Goal: Information Seeking & Learning: Learn about a topic

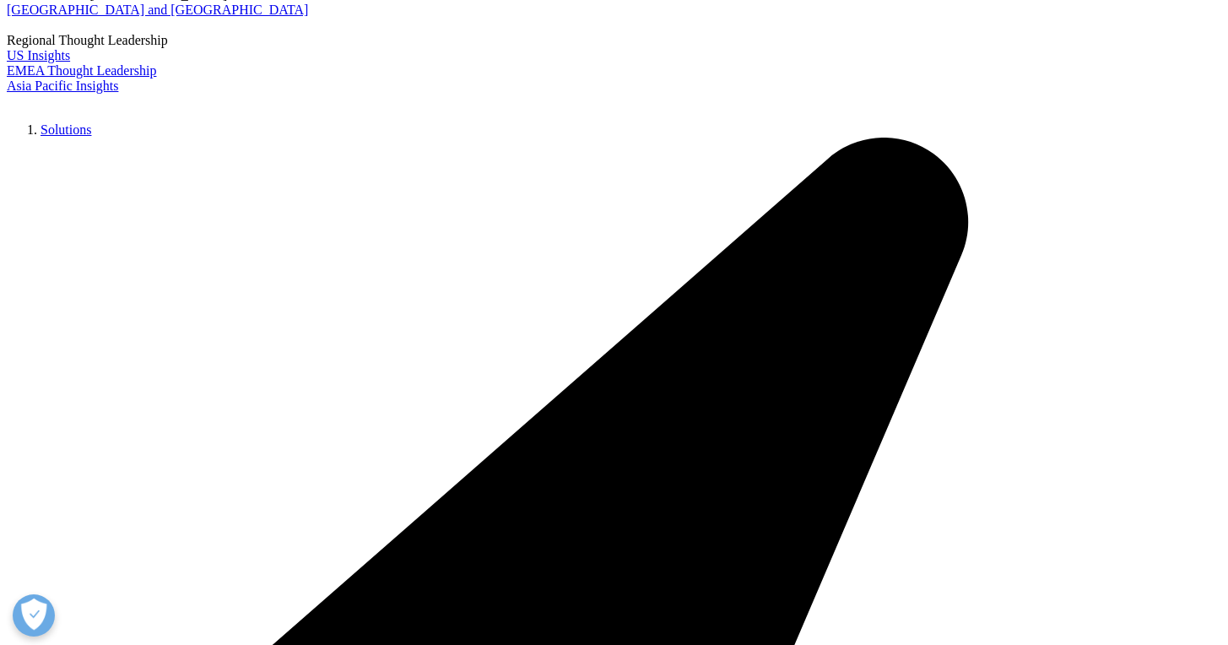
scroll to position [100, 0]
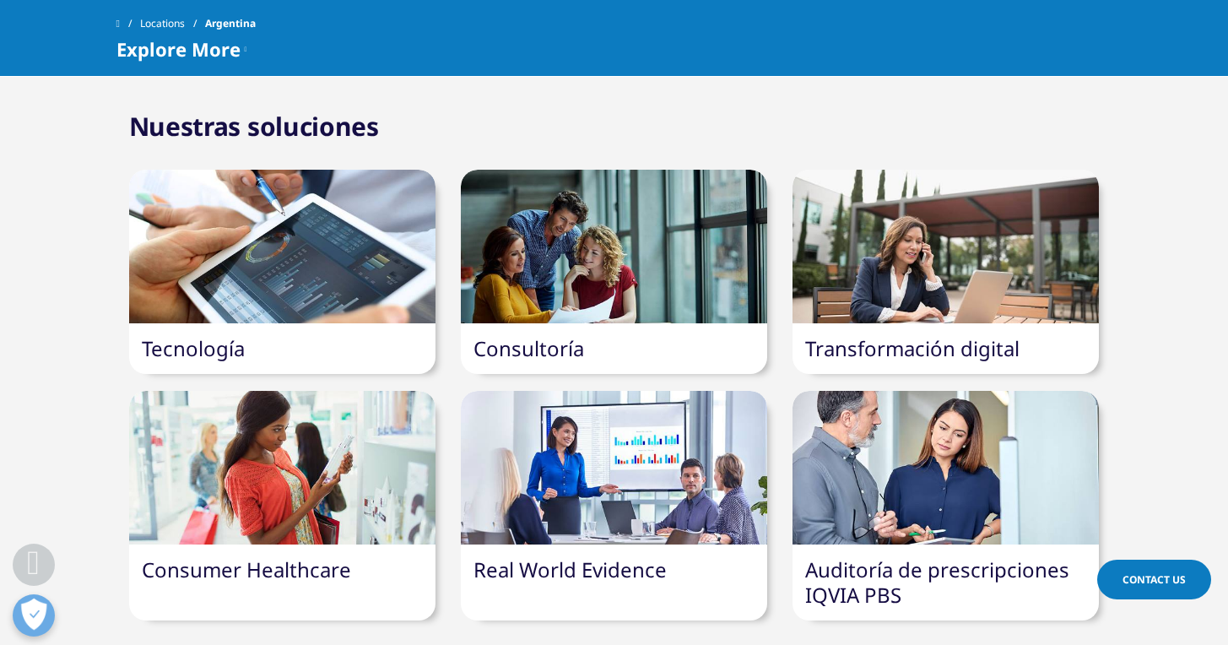
scroll to position [2962, 0]
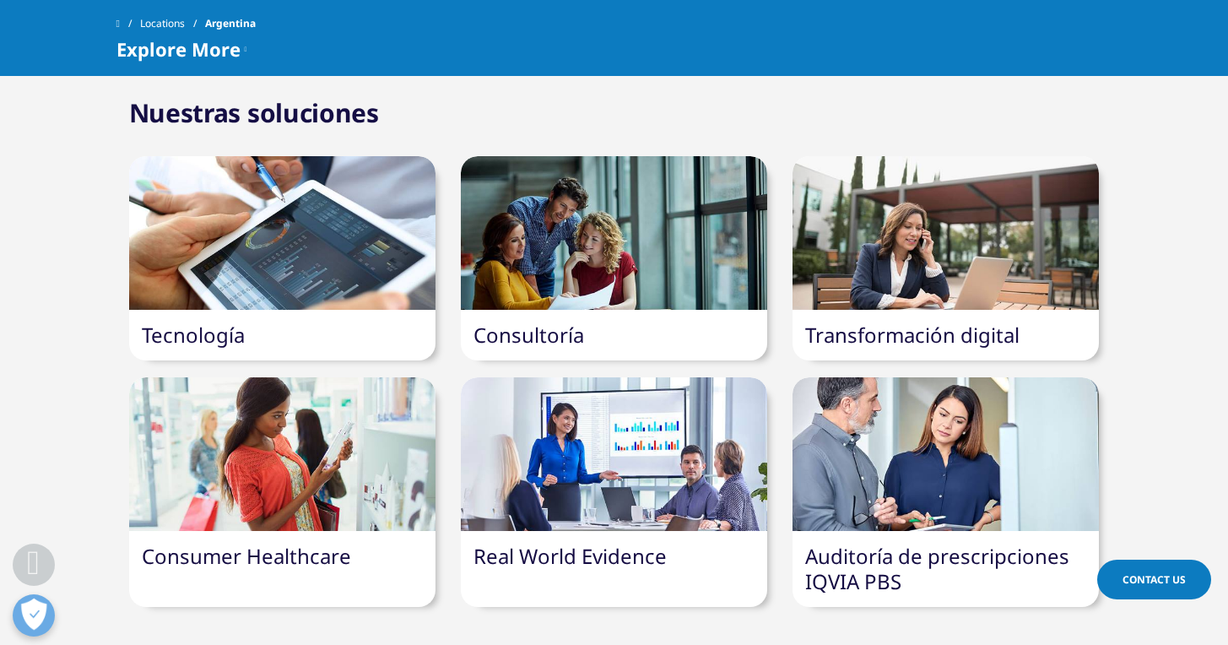
click at [612, 441] on div at bounding box center [614, 454] width 306 height 154
click at [584, 542] on link "Real World Evidence" at bounding box center [569, 556] width 193 height 28
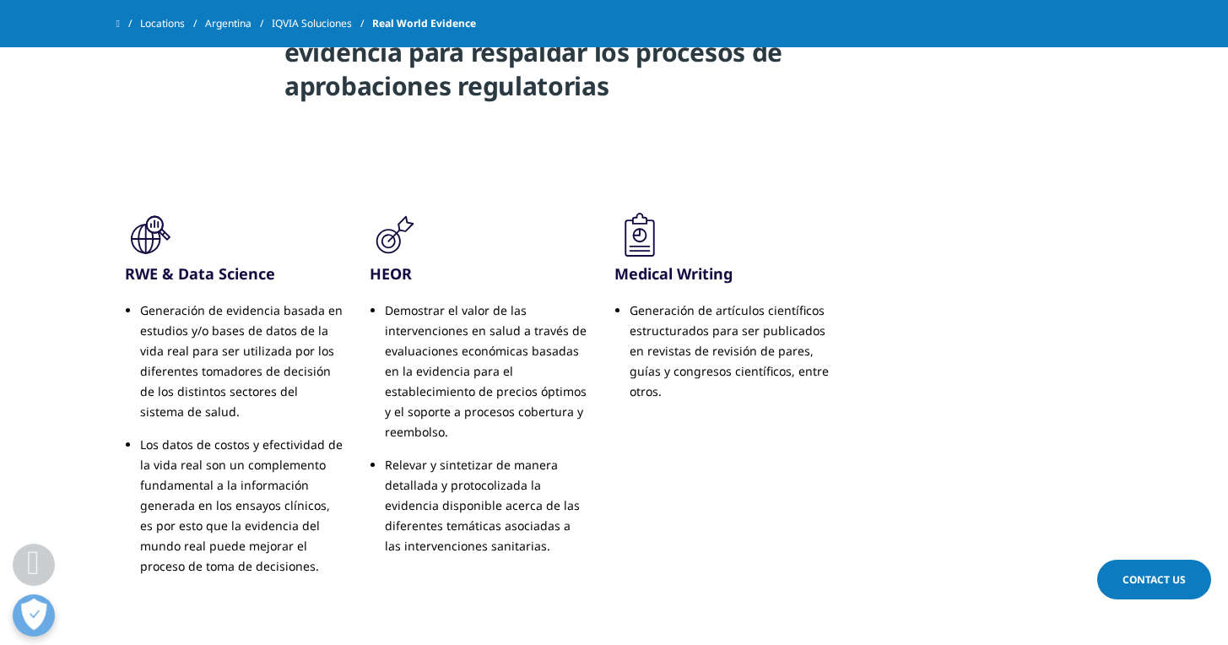
scroll to position [870, 0]
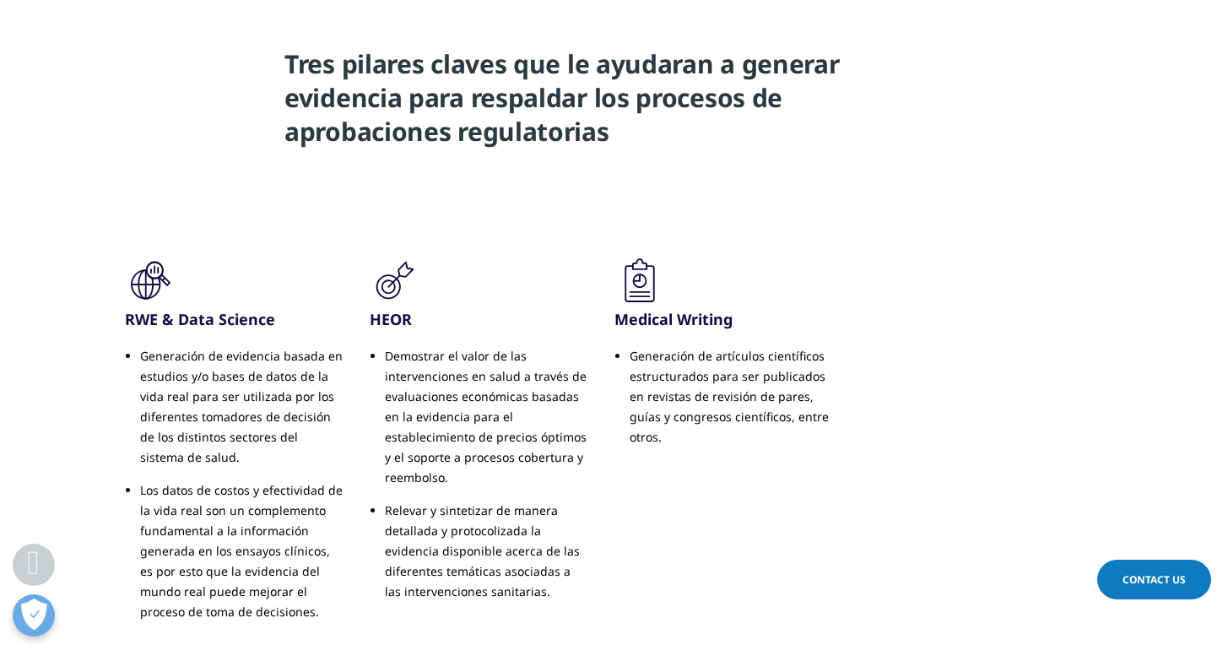
drag, startPoint x: 1231, startPoint y: 121, endPoint x: 1150, endPoint y: 232, distance: 137.3
click at [1150, 232] on html "Clear Search Loading Choose a Region Contact Us" at bounding box center [614, 142] width 1228 height 2024
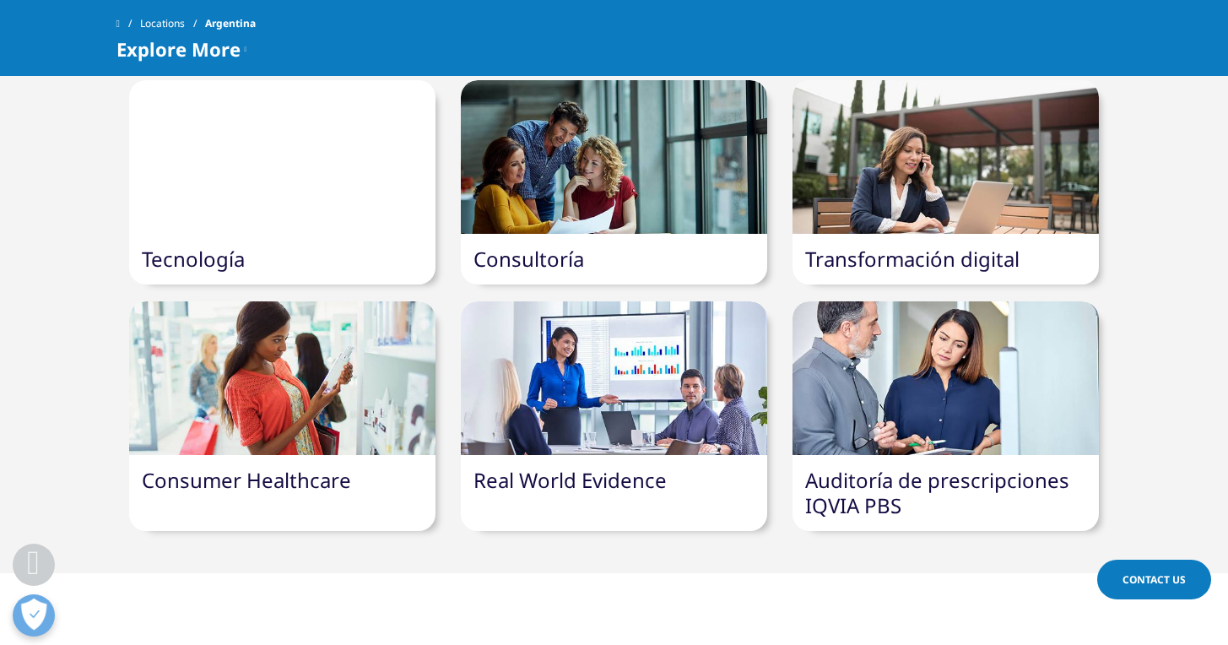
scroll to position [2962, 0]
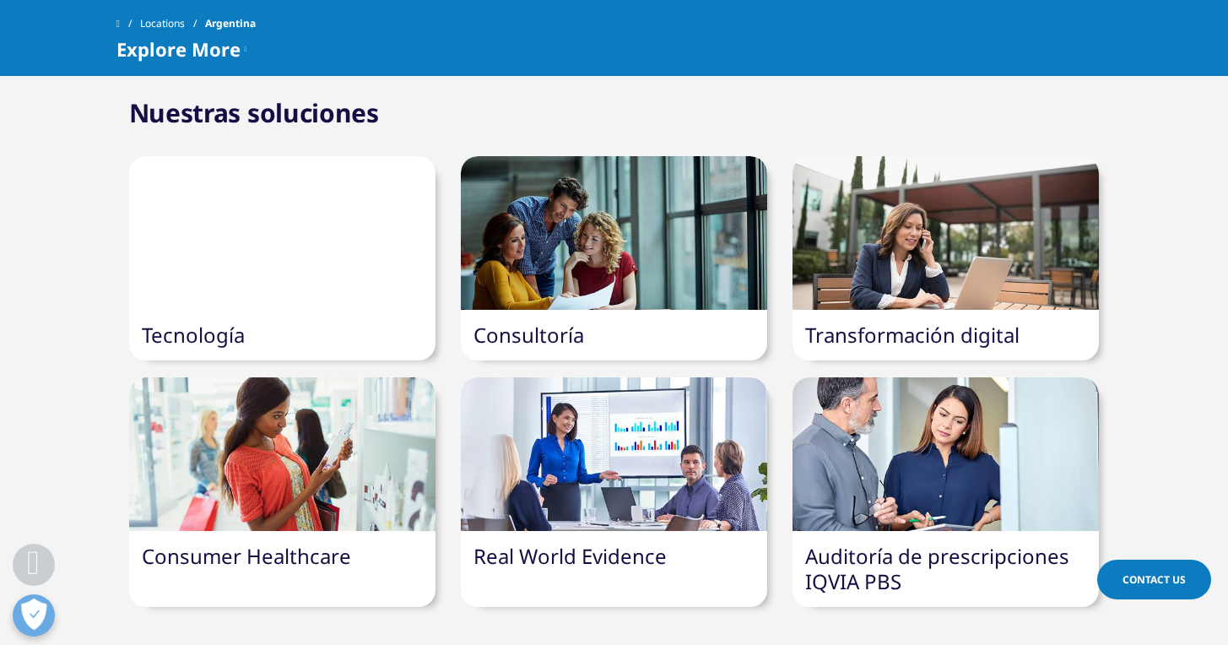
click at [282, 542] on link "Consumer Healthcare" at bounding box center [246, 556] width 209 height 28
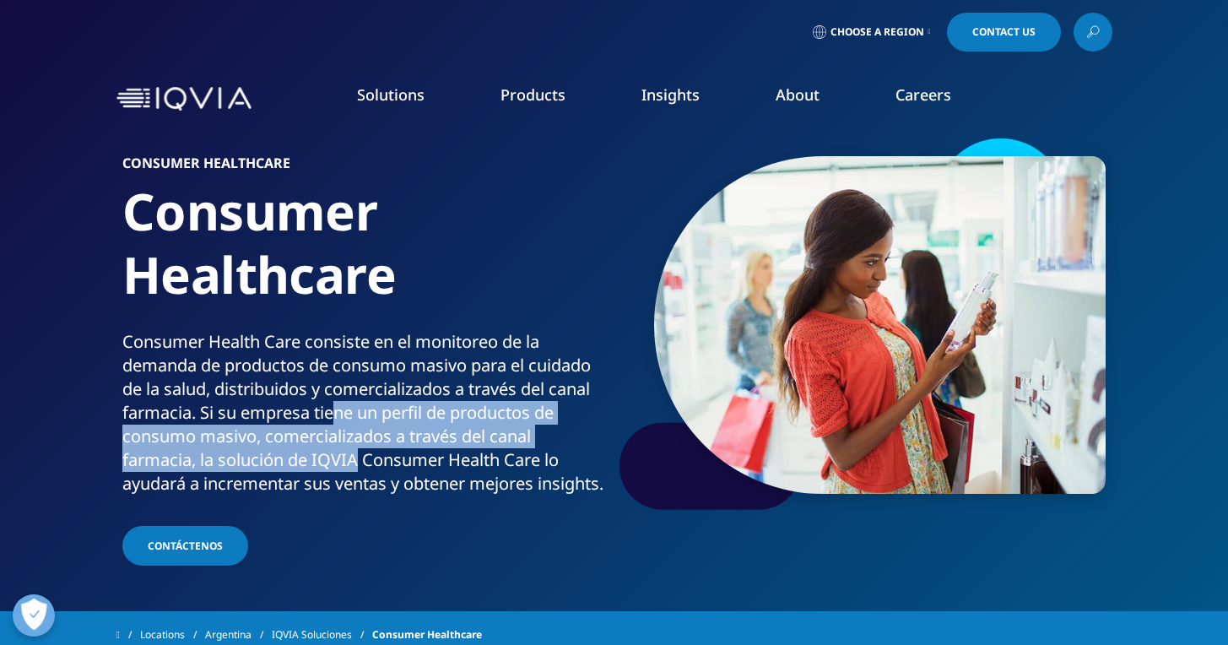
drag, startPoint x: 331, startPoint y: 424, endPoint x: 360, endPoint y: 452, distance: 40.6
click at [360, 452] on div "Consumer Health Care consiste en el monitoreo de la demanda de productos de con…" at bounding box center [364, 412] width 485 height 165
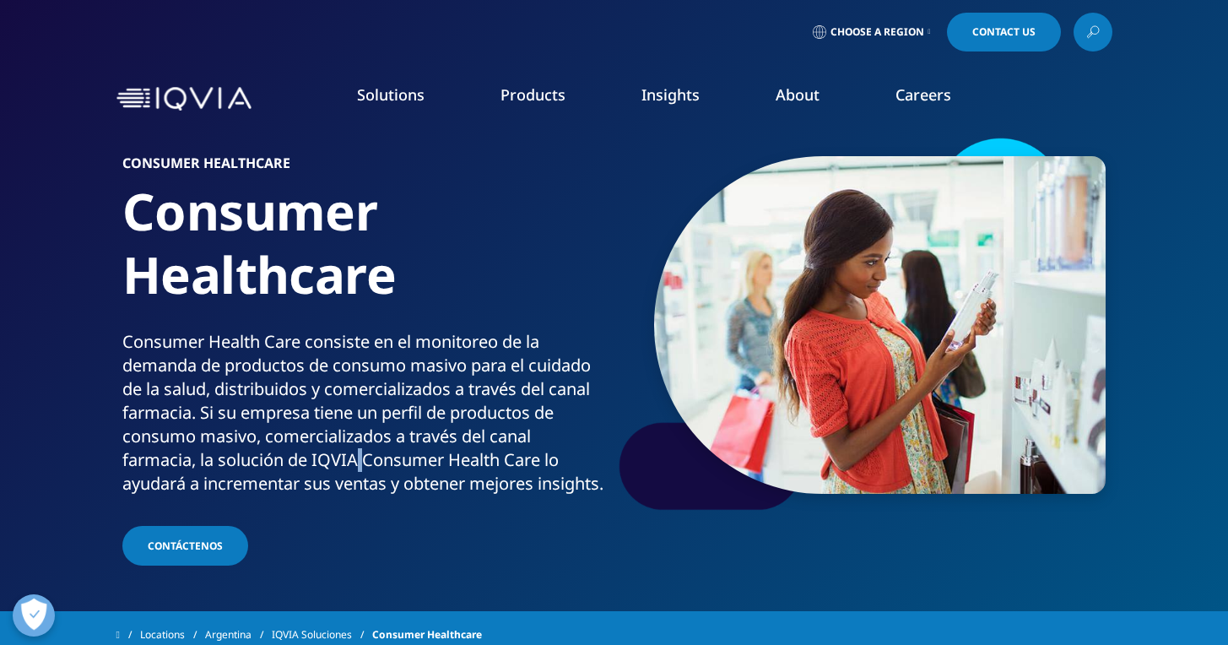
click at [360, 452] on div "Consumer Health Care consiste en el monitoreo de la demanda de productos de con…" at bounding box center [364, 412] width 485 height 165
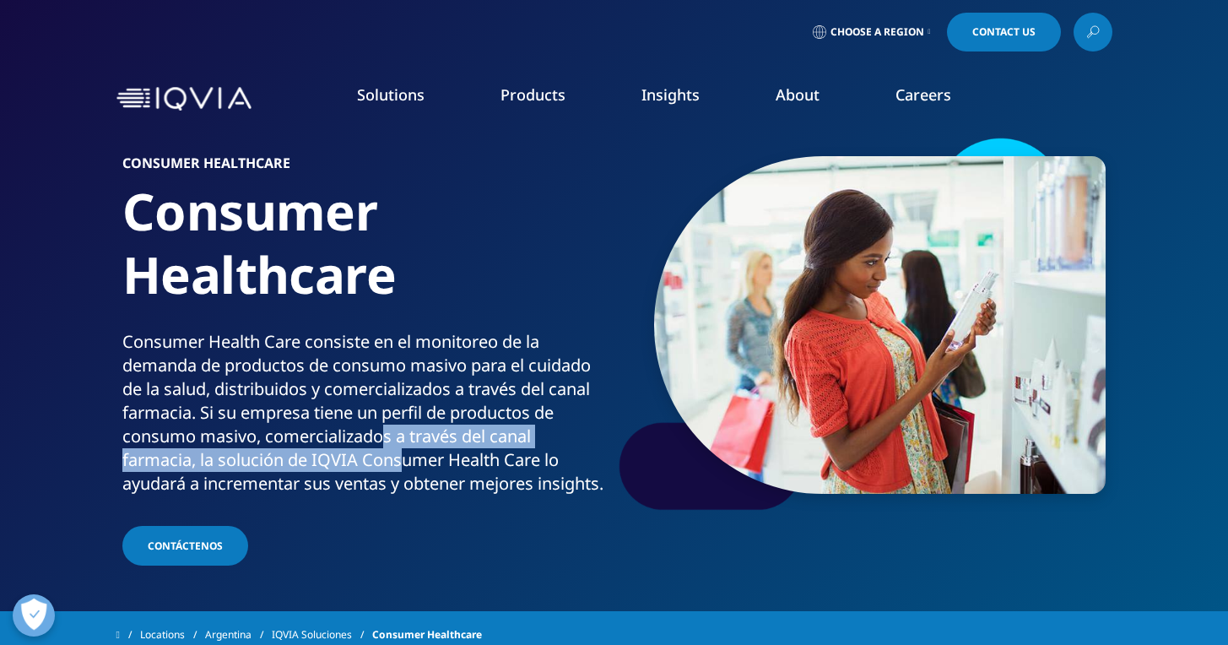
drag, startPoint x: 381, startPoint y: 438, endPoint x: 404, endPoint y: 454, distance: 28.6
click at [404, 454] on div "Consumer Health Care consiste en el monitoreo de la demanda de productos de con…" at bounding box center [364, 412] width 485 height 165
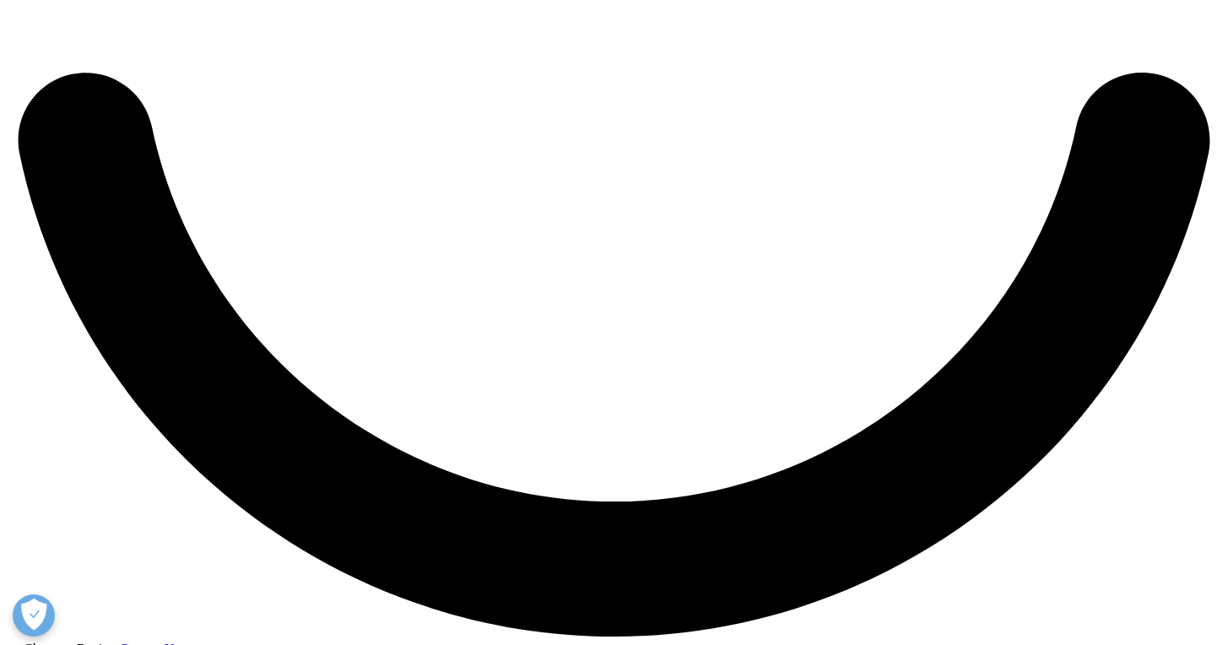
scroll to position [2962, 0]
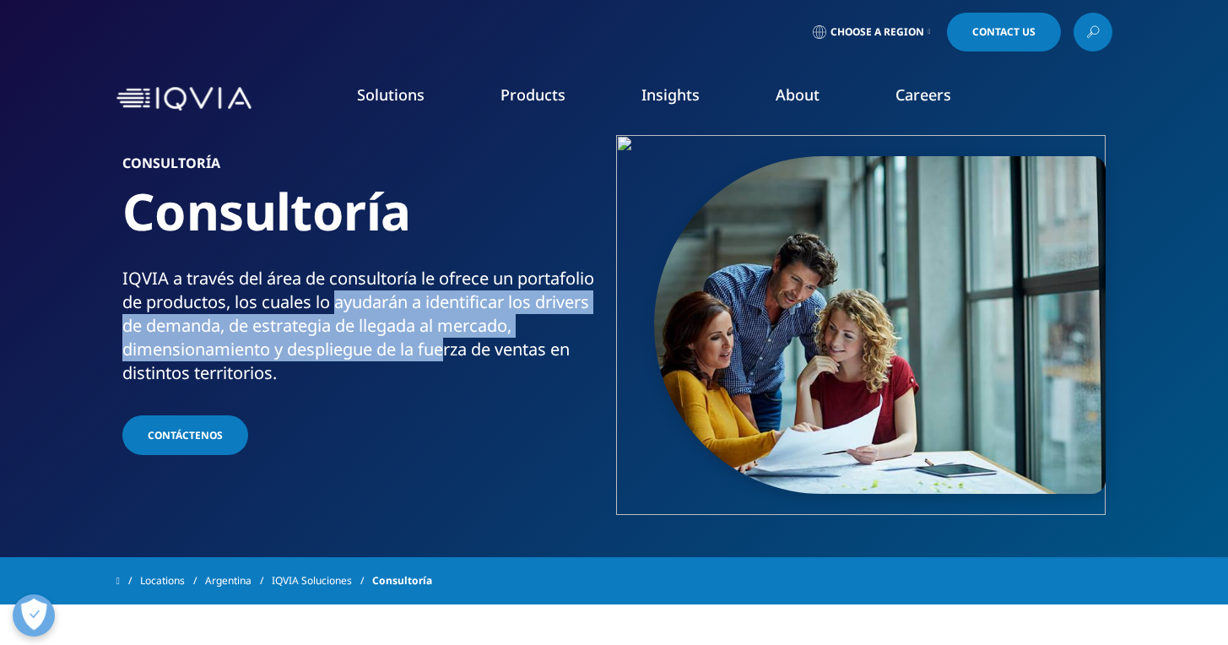
drag, startPoint x: 337, startPoint y: 312, endPoint x: 449, endPoint y: 348, distance: 117.7
click at [449, 348] on div "IQVIA a través del área de consultoría le ofrece un portafolio de productos, lo…" at bounding box center [364, 326] width 485 height 118
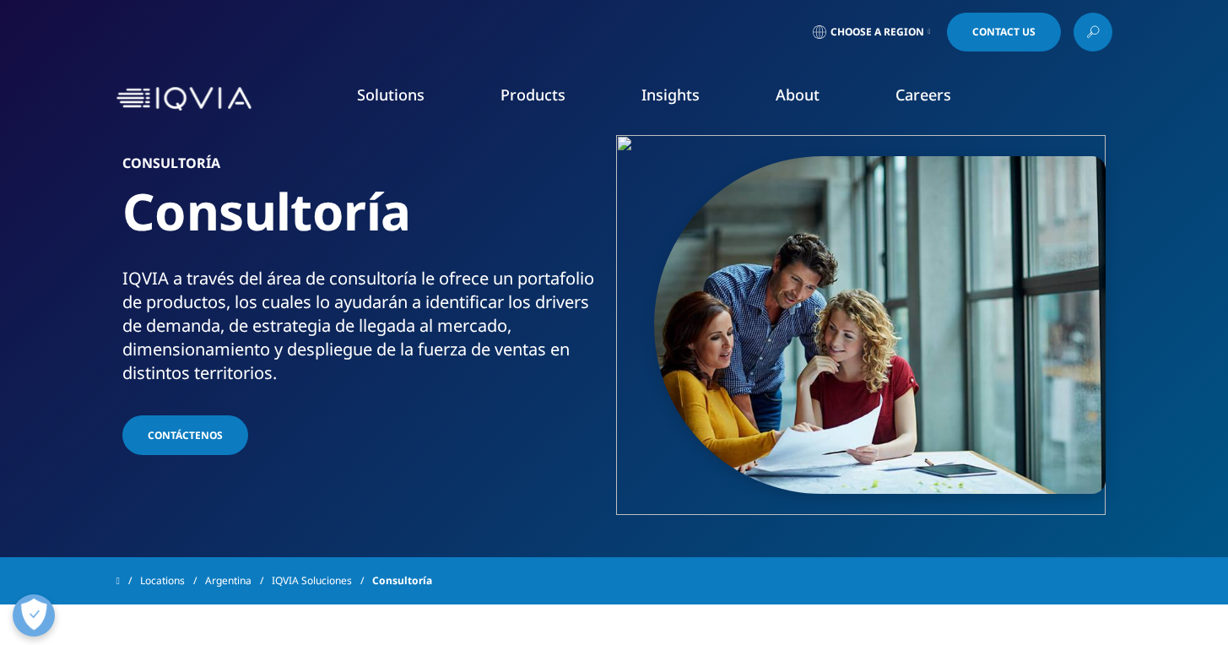
click at [450, 367] on div "IQVIA a través del área de consultoría le ofrece un portafolio de productos, lo…" at bounding box center [364, 326] width 485 height 118
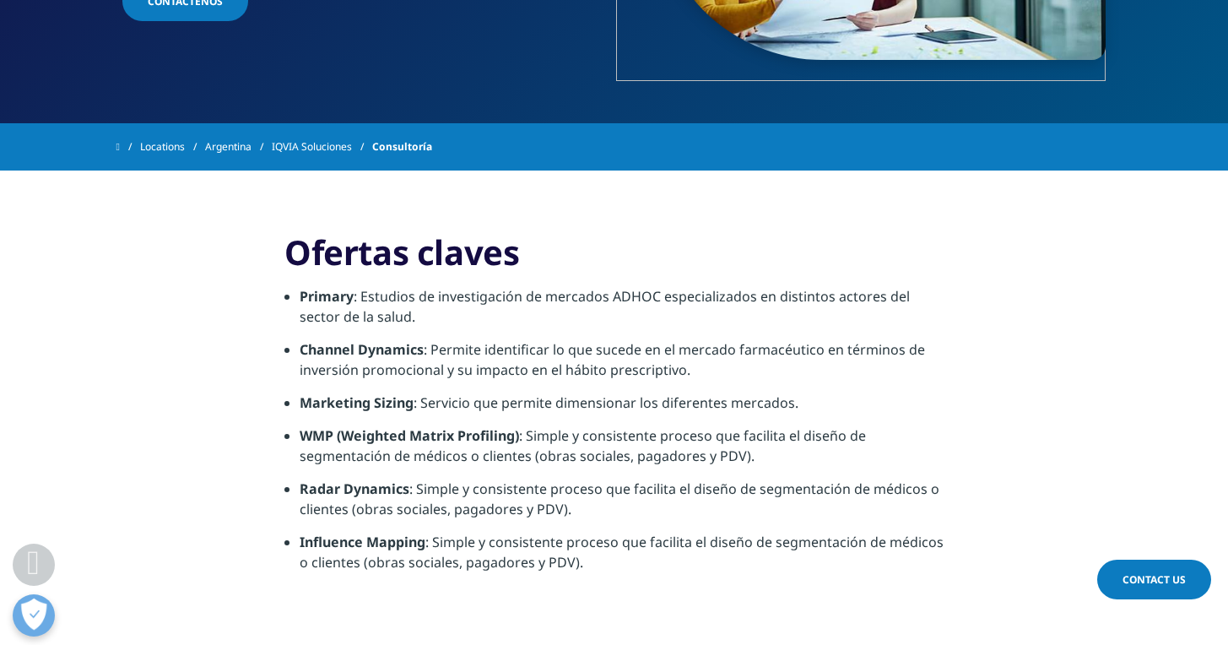
scroll to position [492, 0]
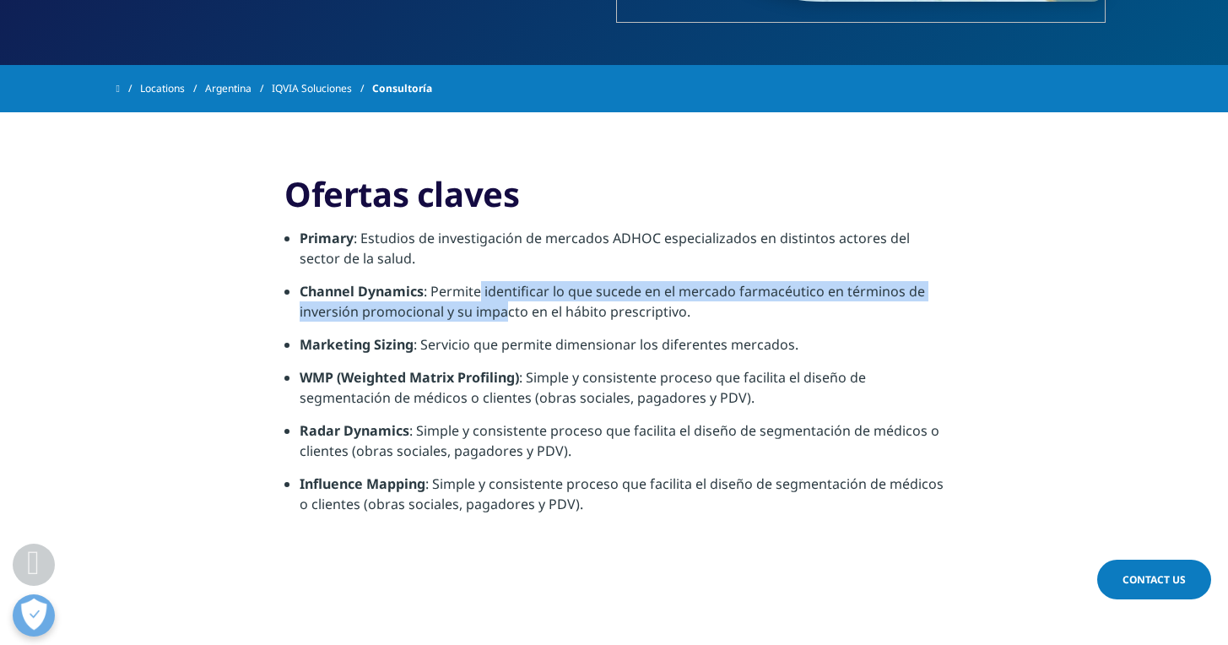
drag, startPoint x: 489, startPoint y: 300, endPoint x: 504, endPoint y: 304, distance: 15.6
click at [503, 303] on li "Channel Dynamics : Permite identificar lo que sucede en el mercado farmacéutico…" at bounding box center [622, 307] width 644 height 53
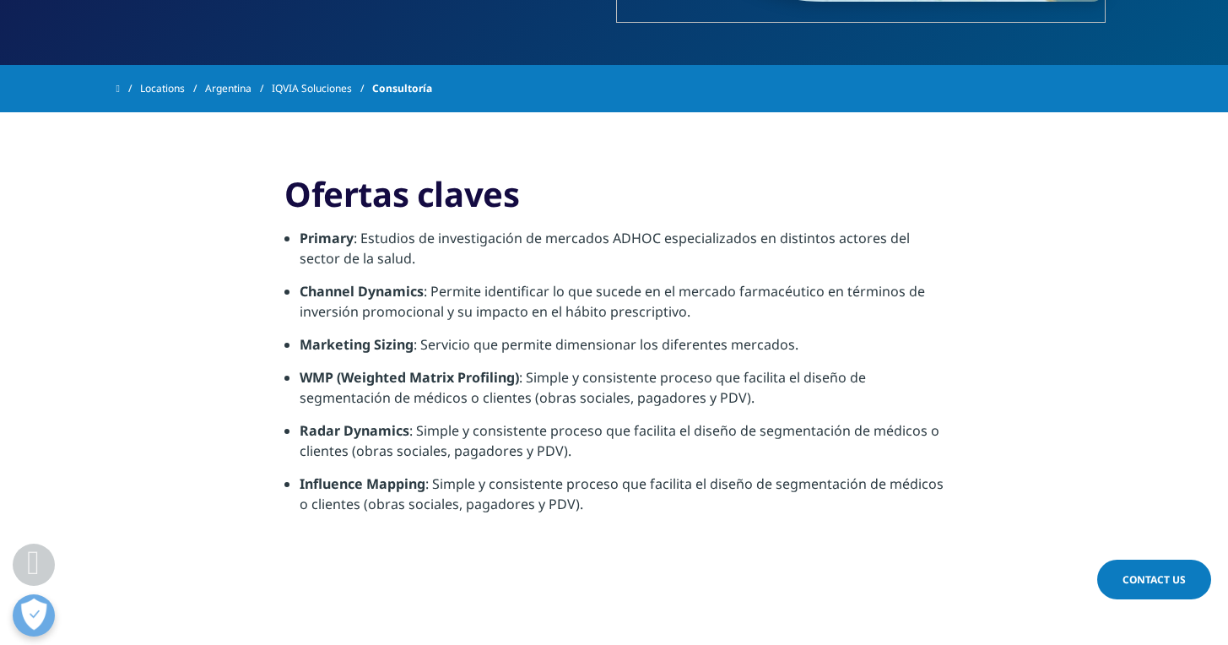
click at [505, 306] on li "Channel Dynamics : Permite identificar lo que sucede en el mercado farmacéutico…" at bounding box center [622, 307] width 644 height 53
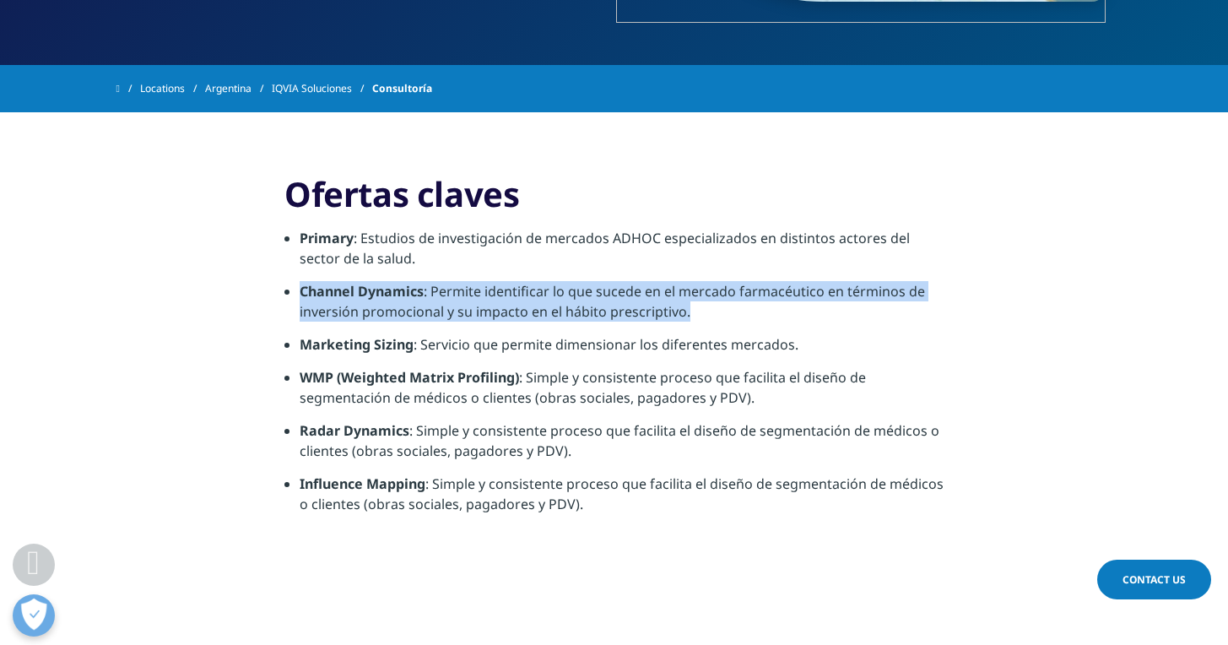
drag, startPoint x: 448, startPoint y: 287, endPoint x: 667, endPoint y: 333, distance: 223.5
click at [667, 333] on ul "Primary : Estudios de investigación de mercados ADHOC especializados en distint…" at bounding box center [613, 377] width 659 height 299
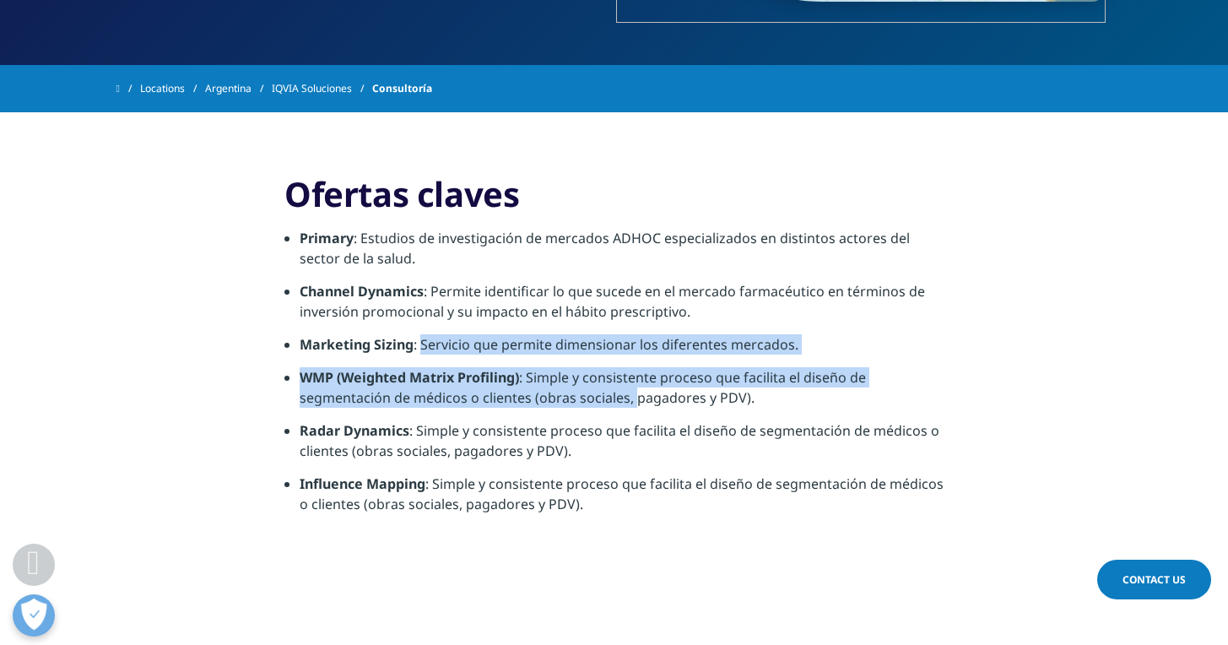
drag, startPoint x: 424, startPoint y: 343, endPoint x: 633, endPoint y: 388, distance: 214.2
click at [633, 388] on ul "Primary : Estudios de investigación de mercados ADHOC especializados en distint…" at bounding box center [613, 377] width 659 height 299
click at [633, 387] on li "WMP (Weighted Matrix Profiling) : Simple y consistente proceso que facilita el …" at bounding box center [622, 393] width 644 height 53
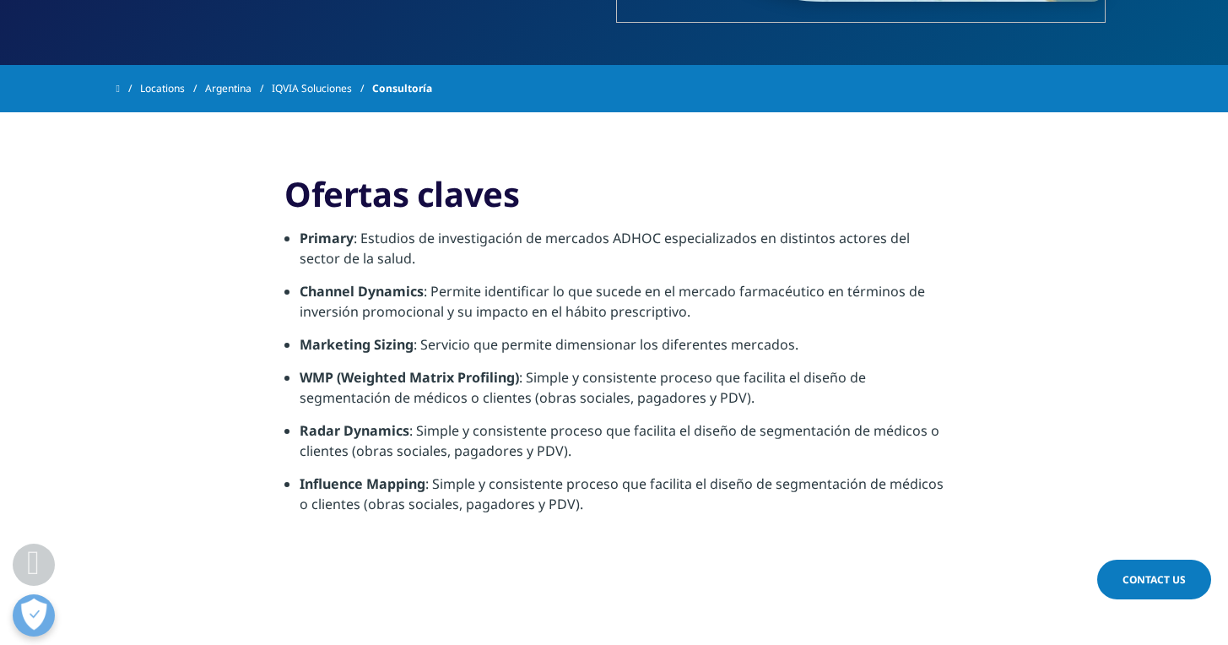
click at [635, 388] on li "WMP (Weighted Matrix Profiling) : Simple y consistente proceso que facilita el …" at bounding box center [622, 393] width 644 height 53
drag, startPoint x: 314, startPoint y: 401, endPoint x: 503, endPoint y: 408, distance: 189.2
click at [503, 408] on li "WMP (Weighted Matrix Profiling) : Simple y consistente proceso que facilita el …" at bounding box center [622, 393] width 644 height 53
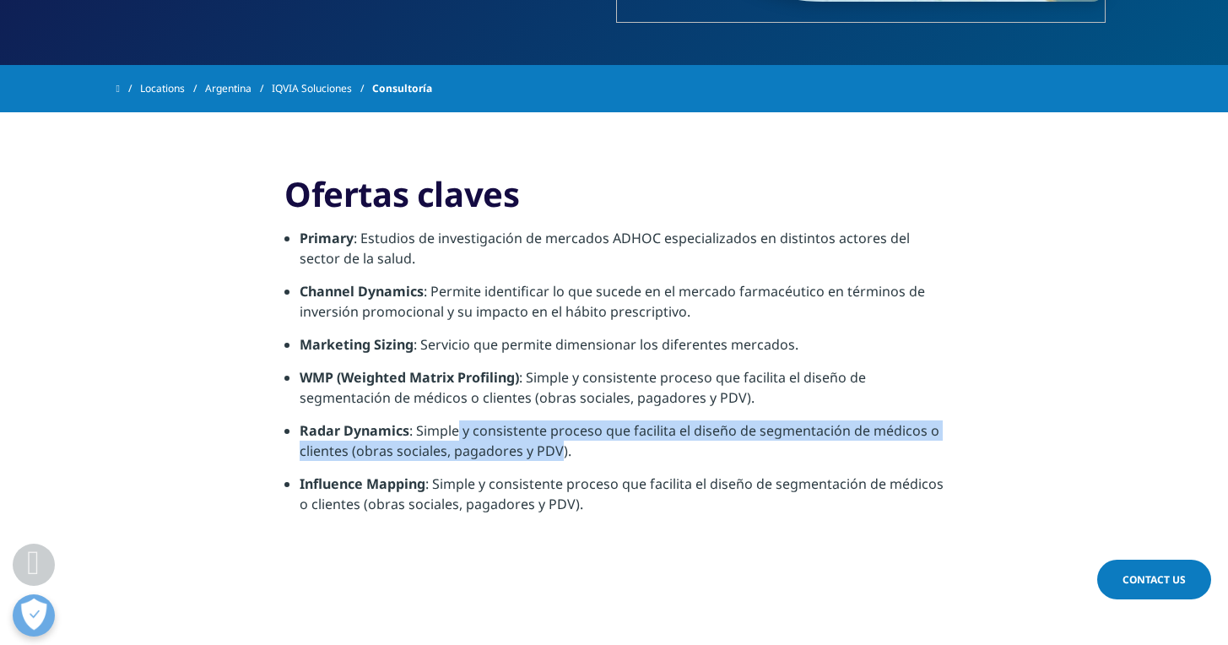
drag, startPoint x: 454, startPoint y: 426, endPoint x: 556, endPoint y: 442, distance: 103.4
click at [556, 442] on li "Radar Dynamics : Simple y consistente proceso que facilita el diseño de segment…" at bounding box center [622, 446] width 644 height 53
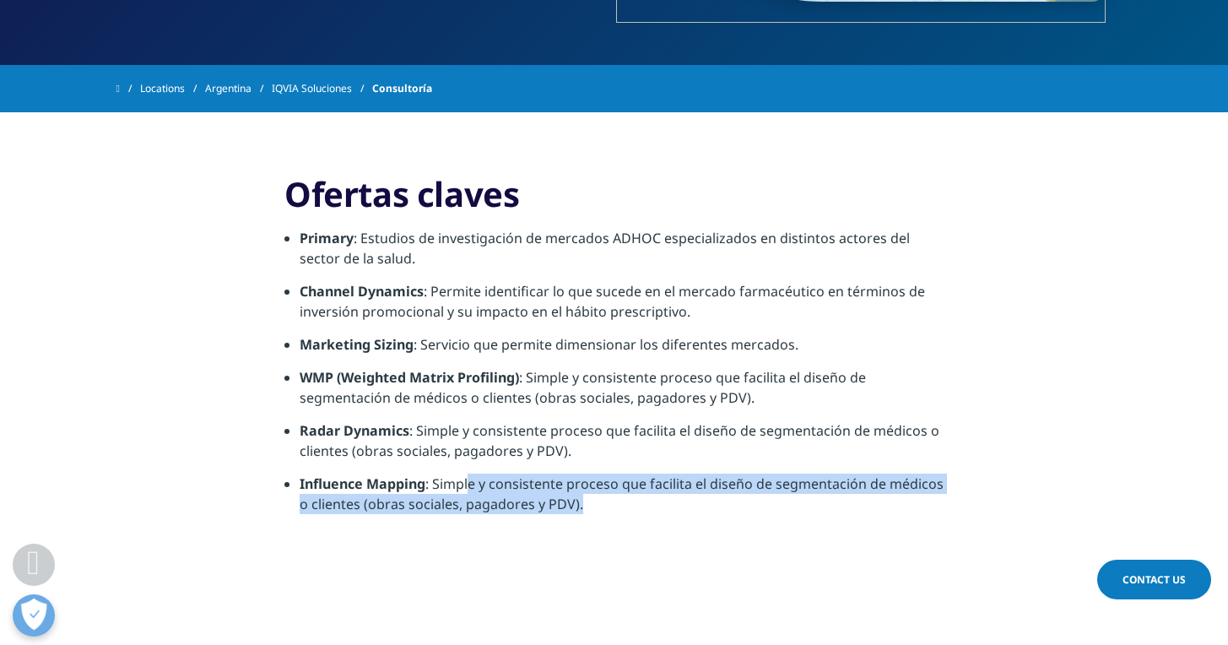
drag, startPoint x: 467, startPoint y: 486, endPoint x: 593, endPoint y: 505, distance: 128.0
click at [593, 505] on li "Influence Mapping : Simple y consistente proceso que facilita el diseño de segm…" at bounding box center [622, 499] width 644 height 53
